Goal: Transaction & Acquisition: Purchase product/service

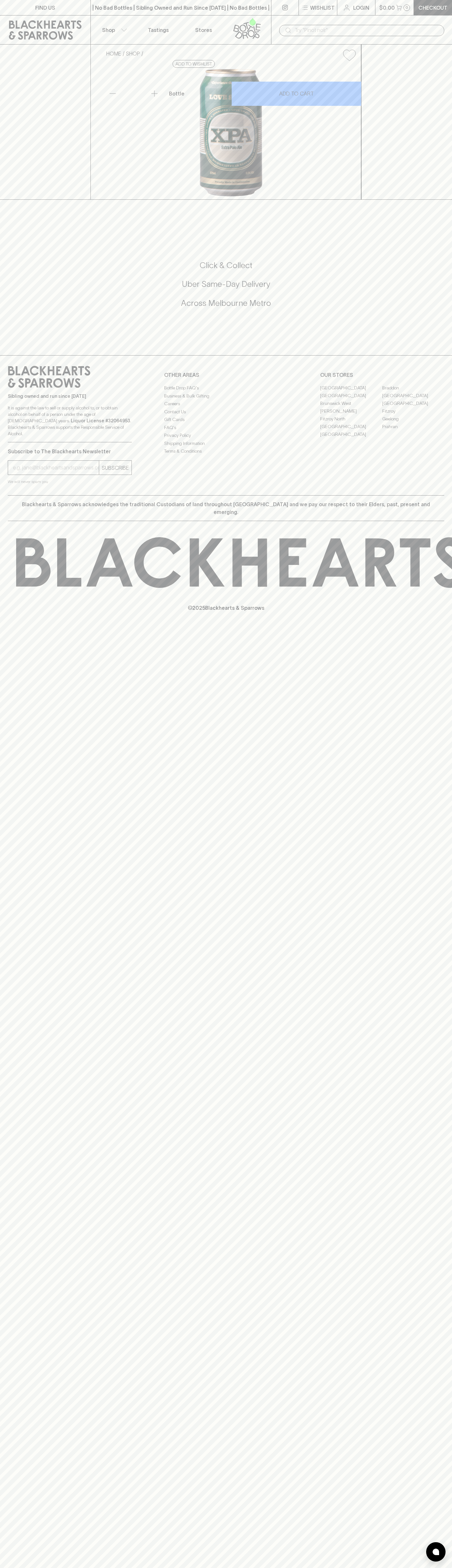
click at [358, 12] on p "Login" at bounding box center [361, 7] width 16 height 8
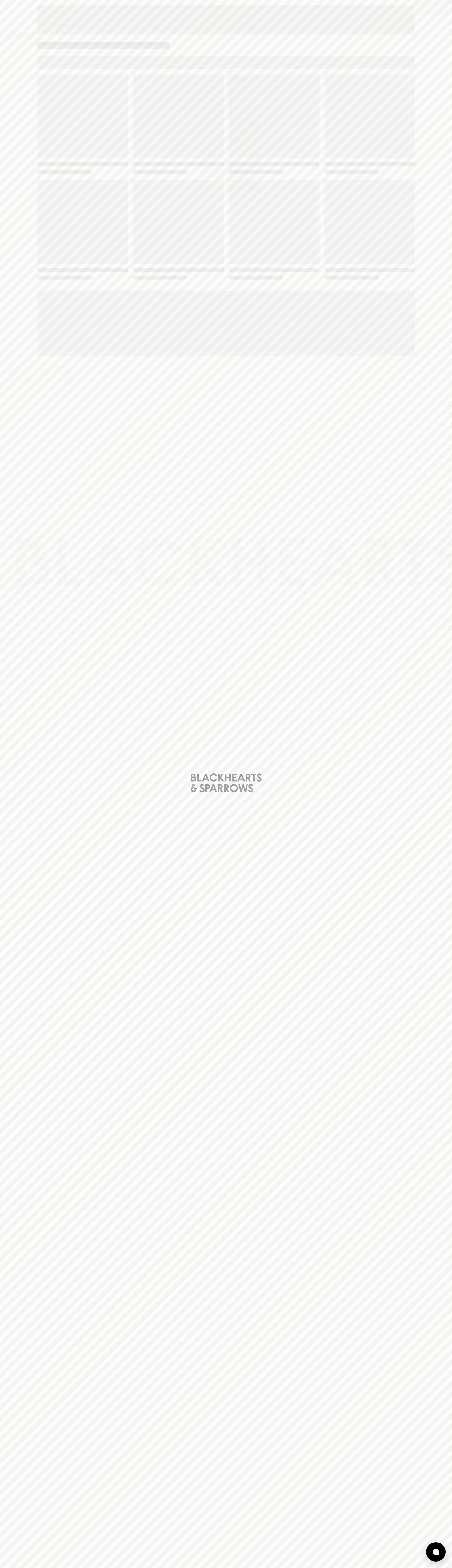
click at [426, 502] on div "Loading" at bounding box center [226, 784] width 452 height 1568
click at [74, 1567] on html "FIND US | No Bad Bottles | Sibling Owned and Run Since 2006 | No Bad Bottles | …" at bounding box center [226, 784] width 452 height 1568
click at [24, 680] on div "Loading" at bounding box center [226, 784] width 452 height 1568
